Goal: Check status

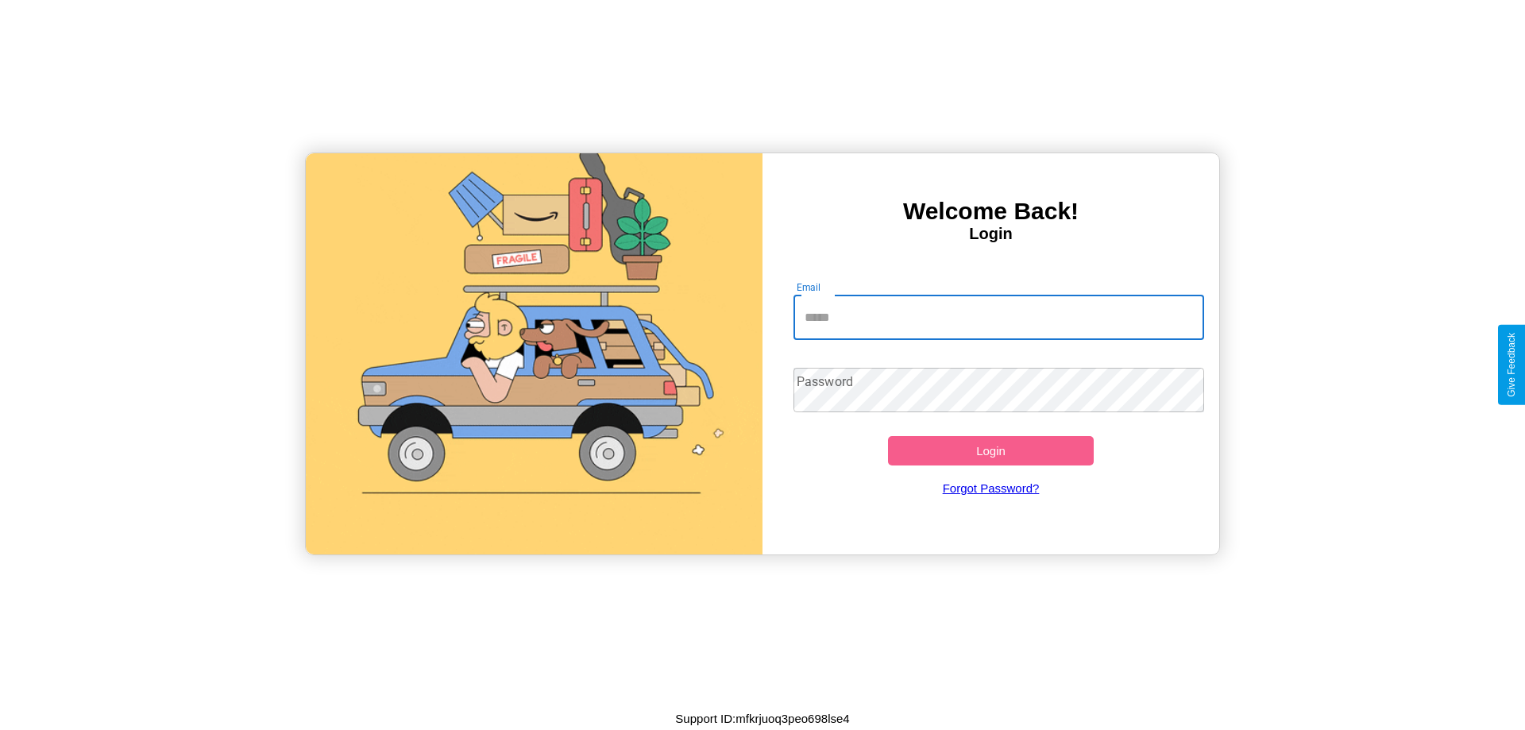
click at [998, 317] on input "Email" at bounding box center [998, 317] width 411 height 44
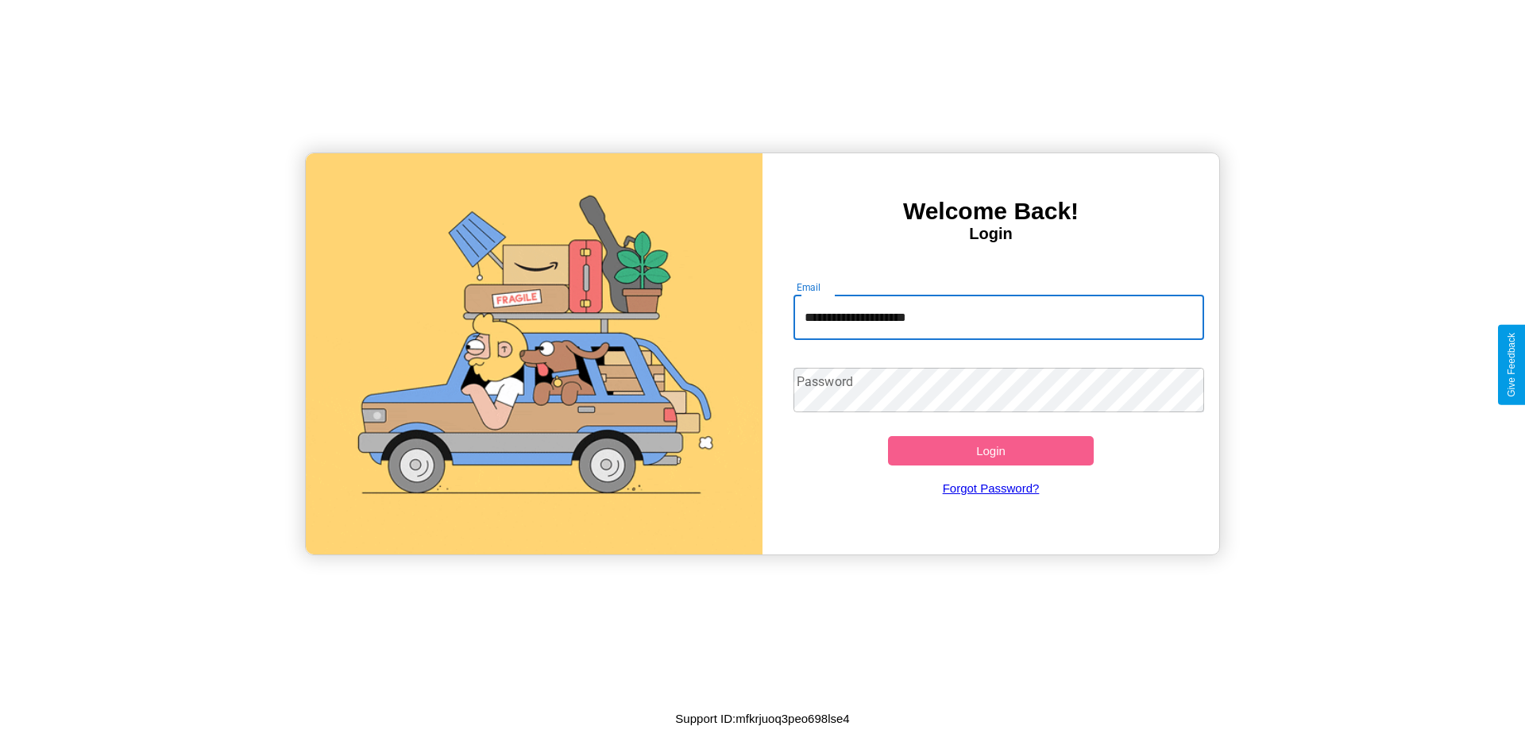
type input "**********"
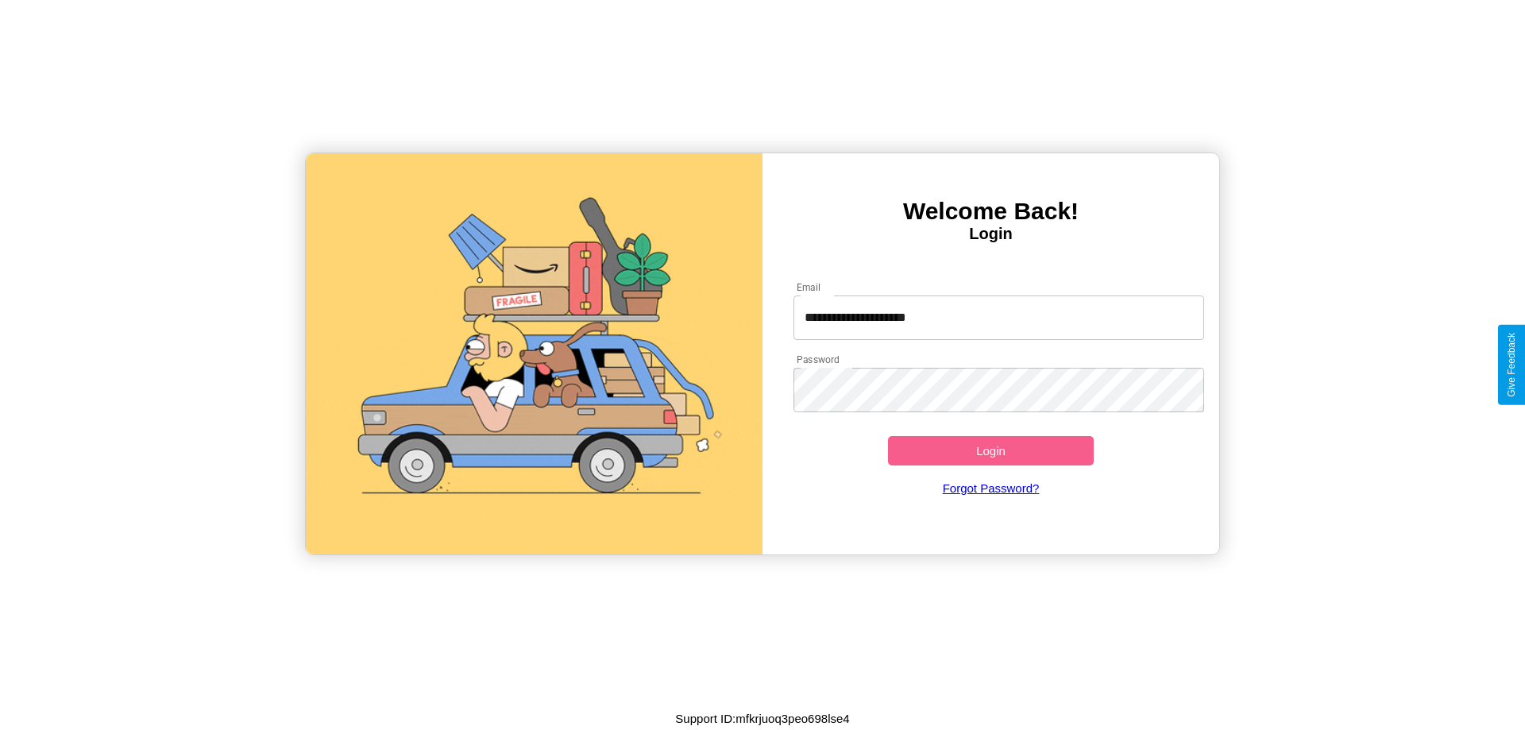
click at [990, 450] on button "Login" at bounding box center [991, 450] width 206 height 29
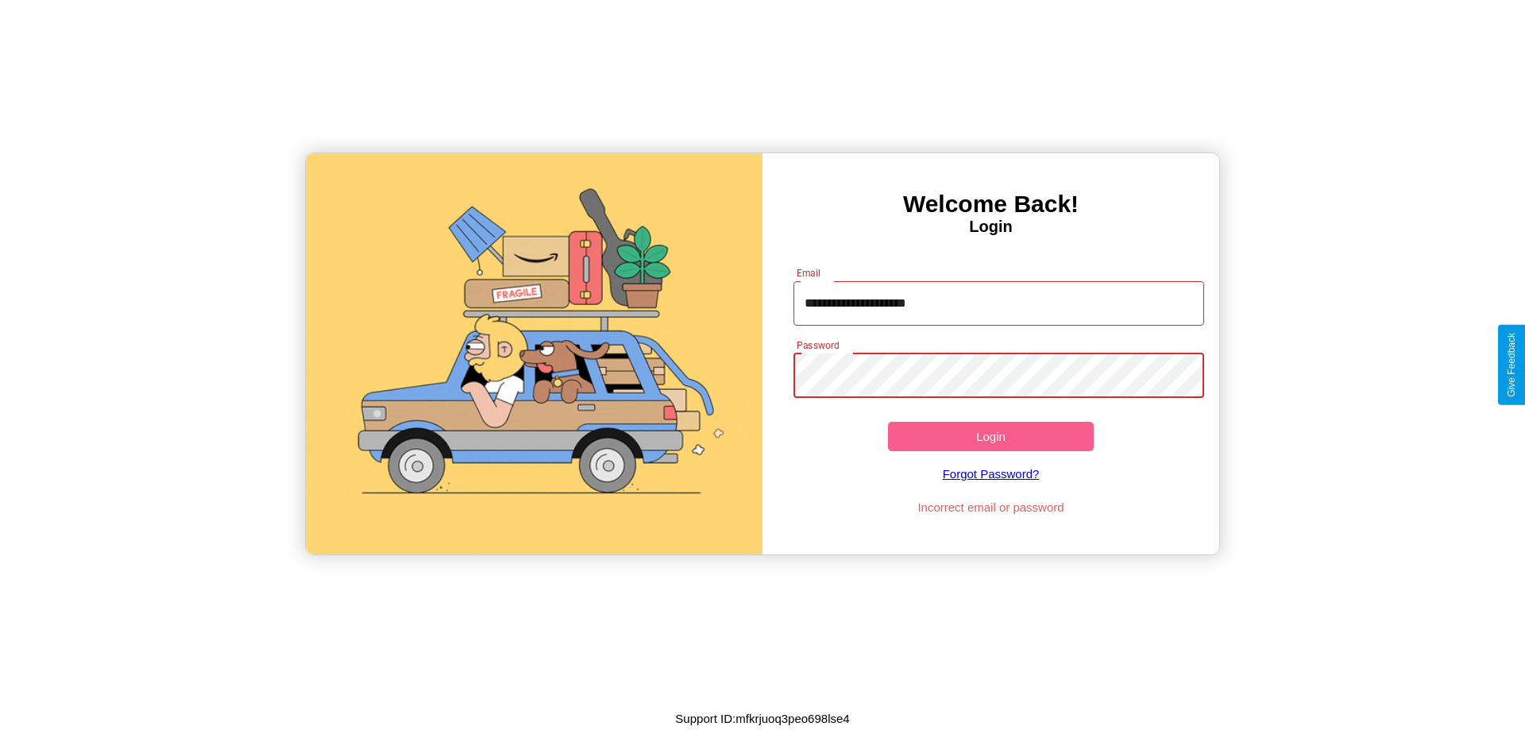
click at [990, 436] on button "Login" at bounding box center [991, 436] width 206 height 29
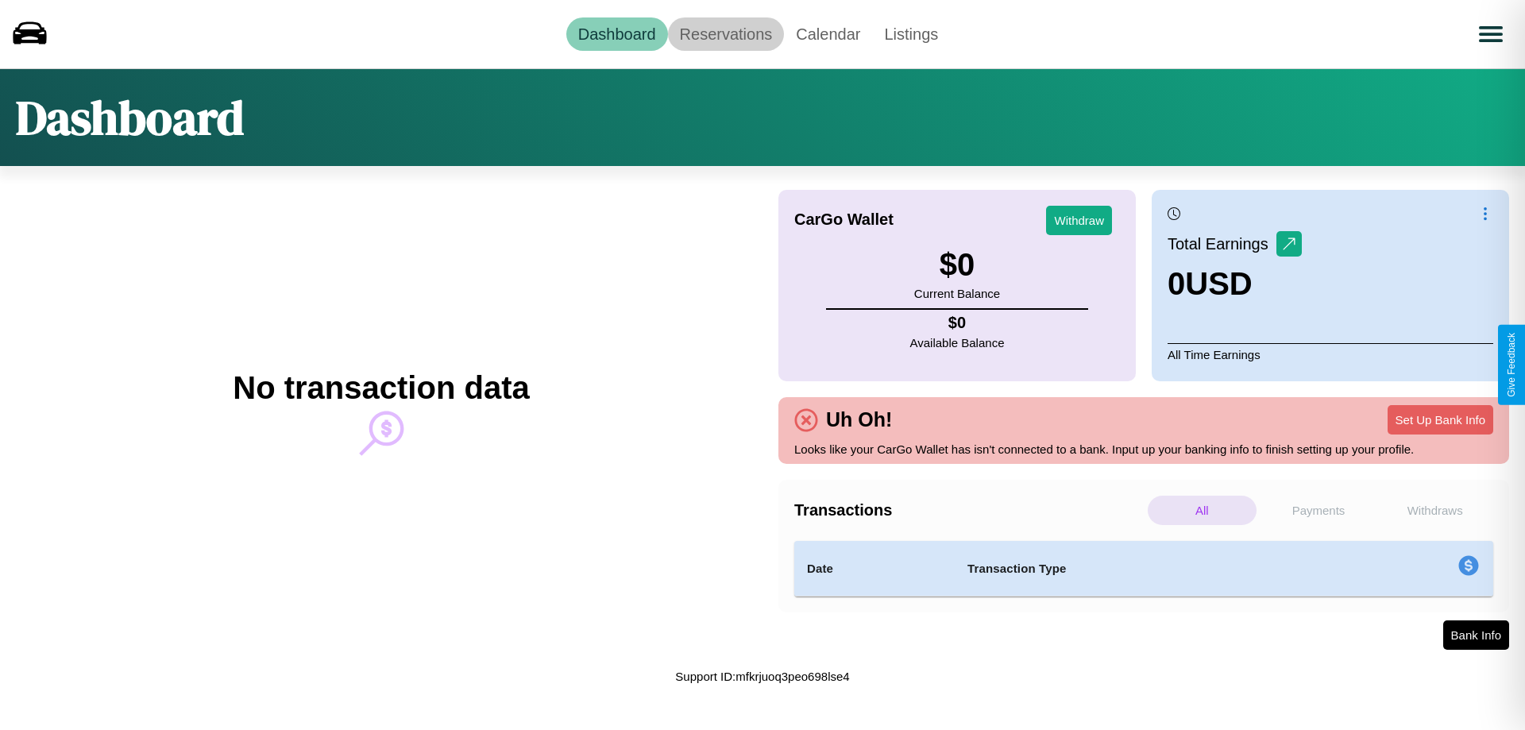
click at [725, 33] on link "Reservations" at bounding box center [726, 33] width 117 height 33
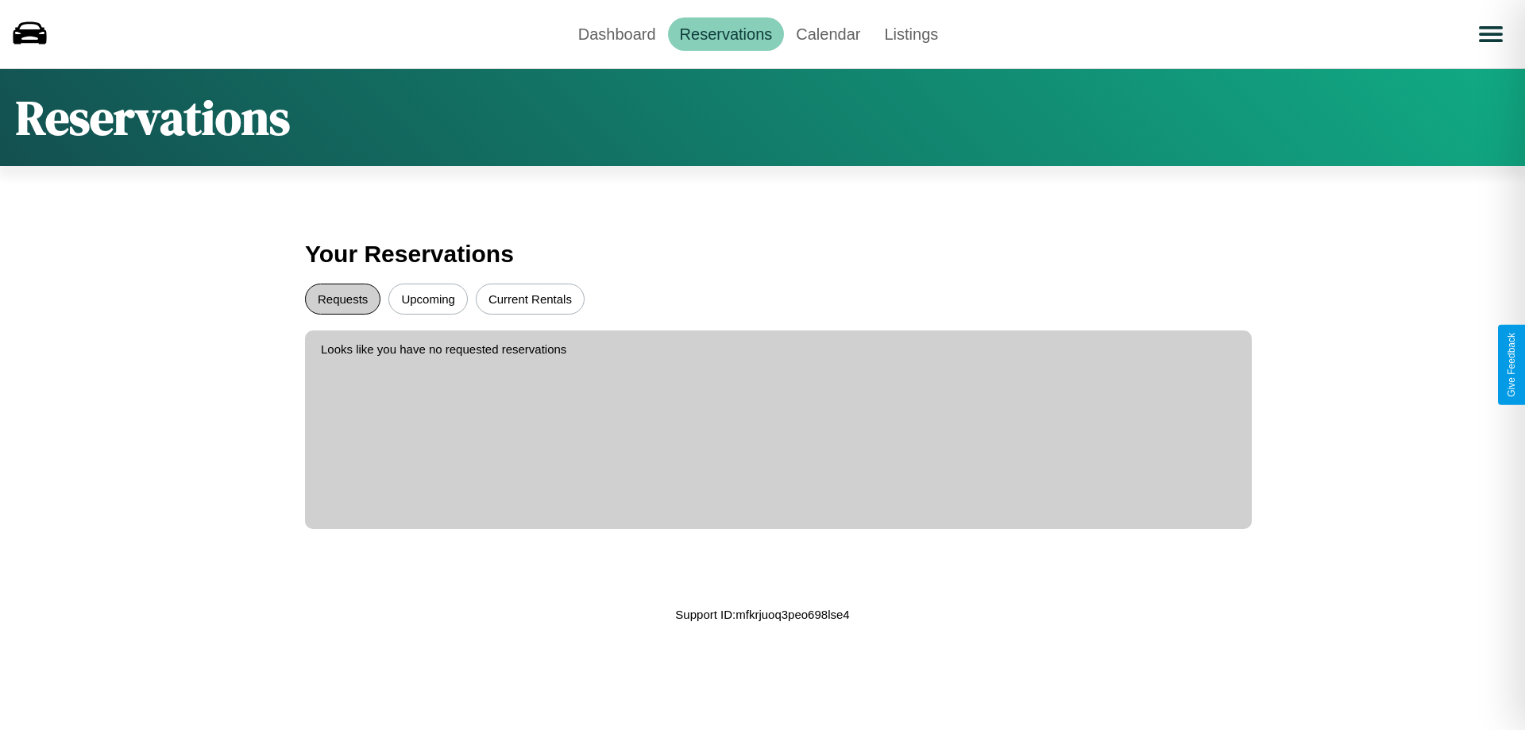
click at [342, 299] on button "Requests" at bounding box center [342, 299] width 75 height 31
click at [530, 299] on button "Current Rentals" at bounding box center [530, 299] width 109 height 31
click at [616, 33] on link "Dashboard" at bounding box center [617, 33] width 102 height 33
